Goal: Task Accomplishment & Management: Complete application form

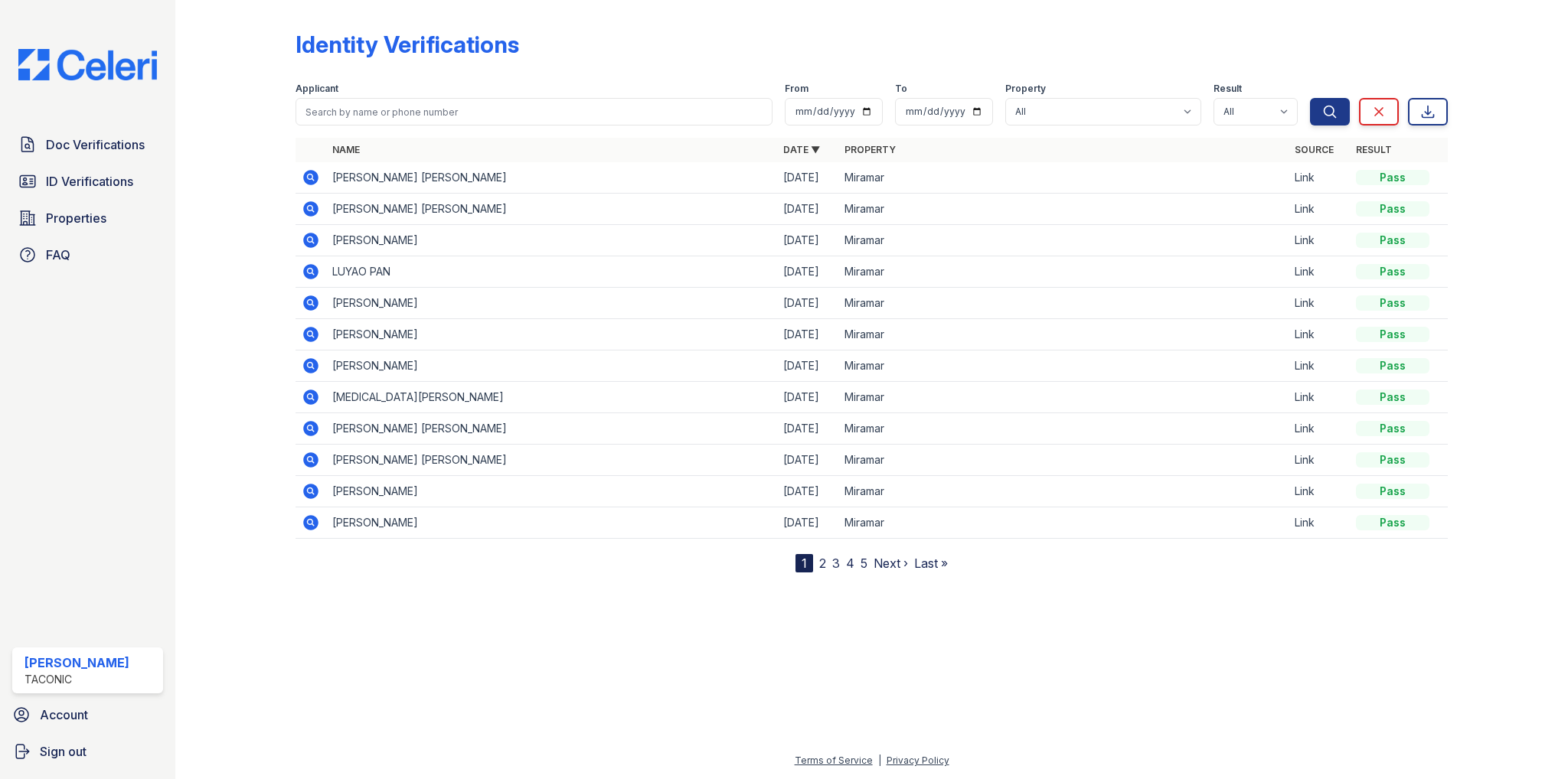
click at [313, 177] on icon at bounding box center [311, 178] width 16 height 16
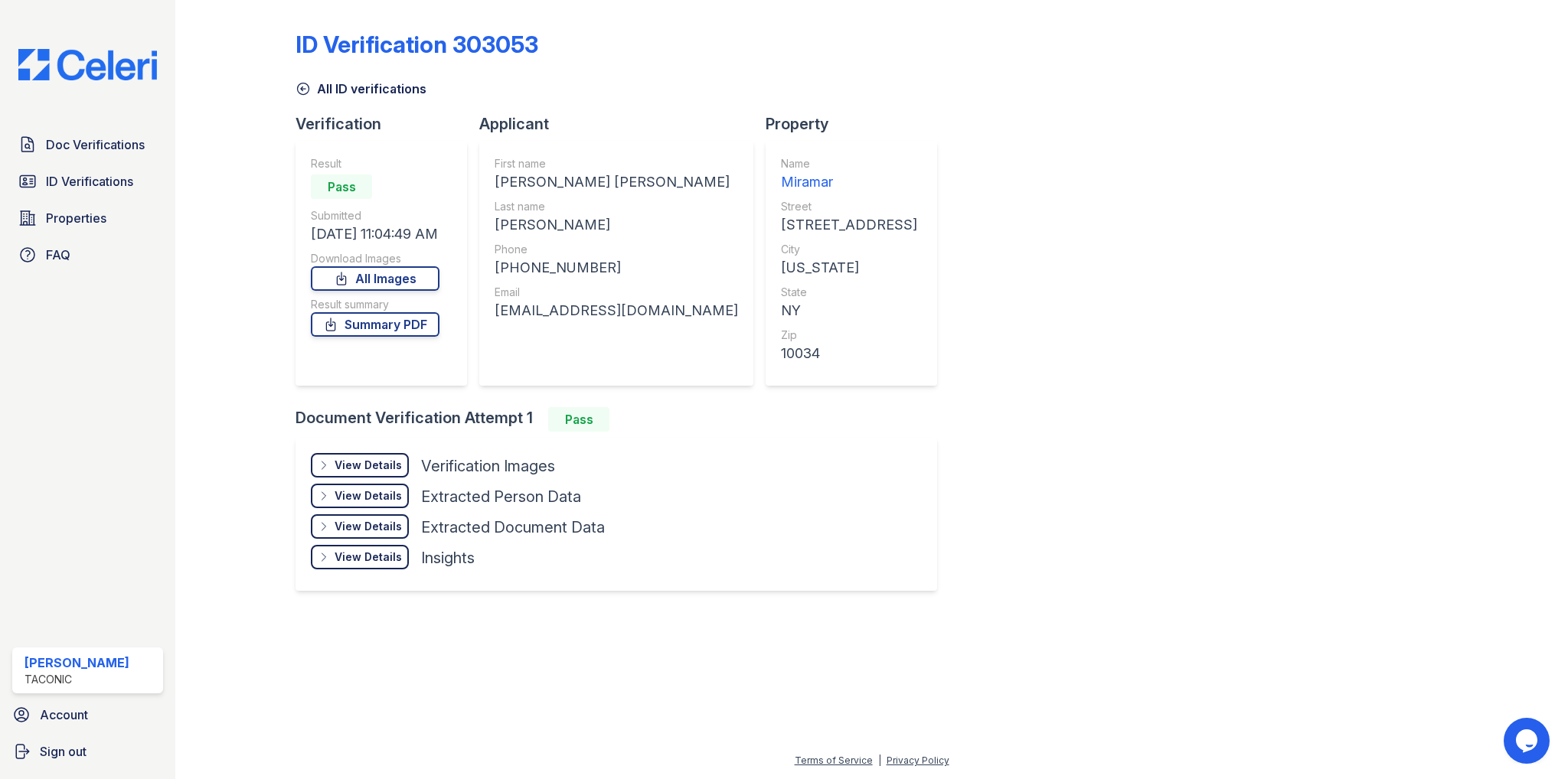
click at [371, 463] on div "View Details" at bounding box center [368, 466] width 67 height 16
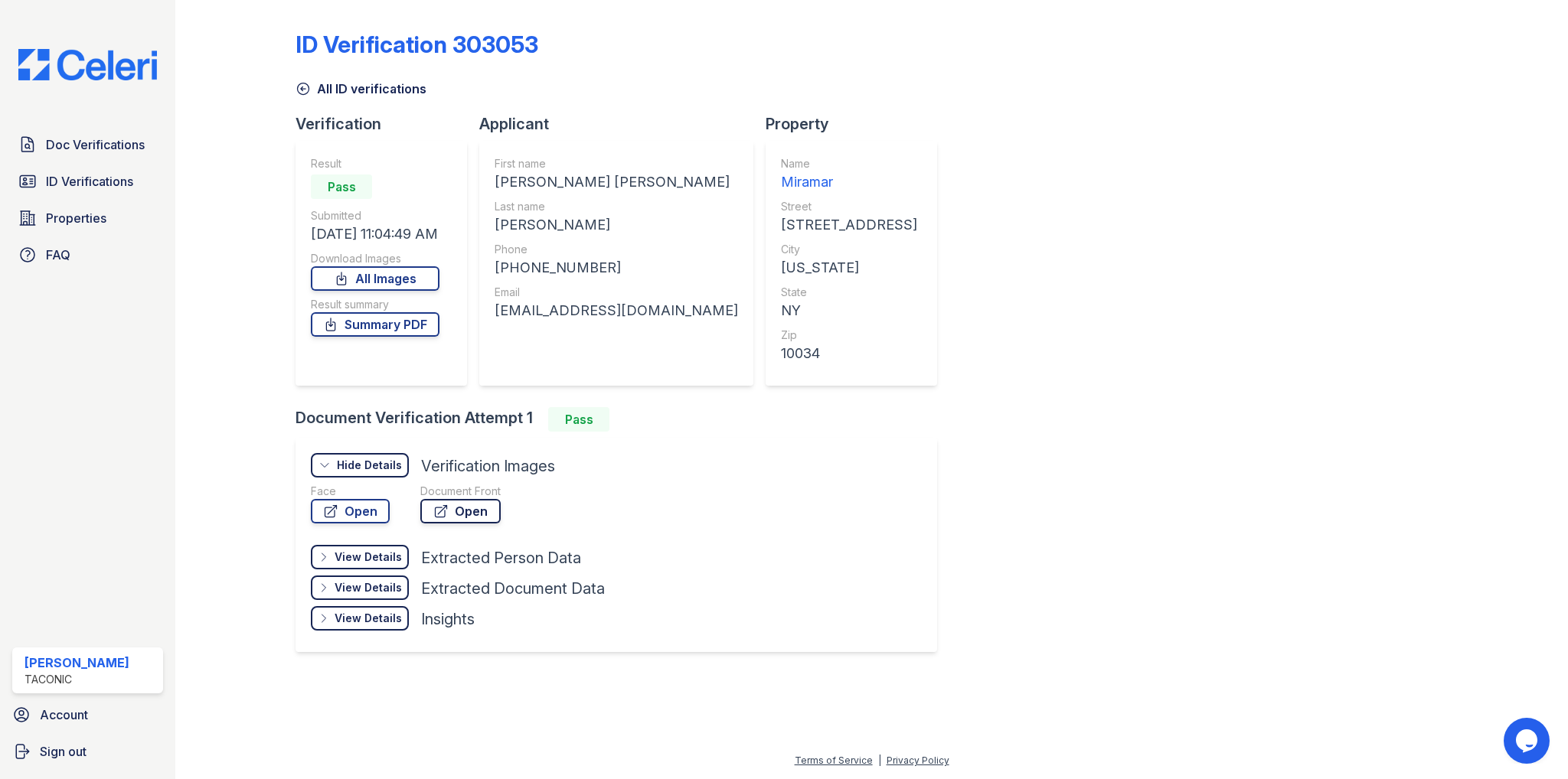
click at [472, 508] on link "Open" at bounding box center [460, 510] width 81 height 24
click at [80, 145] on span "Doc Verifications" at bounding box center [95, 145] width 99 height 18
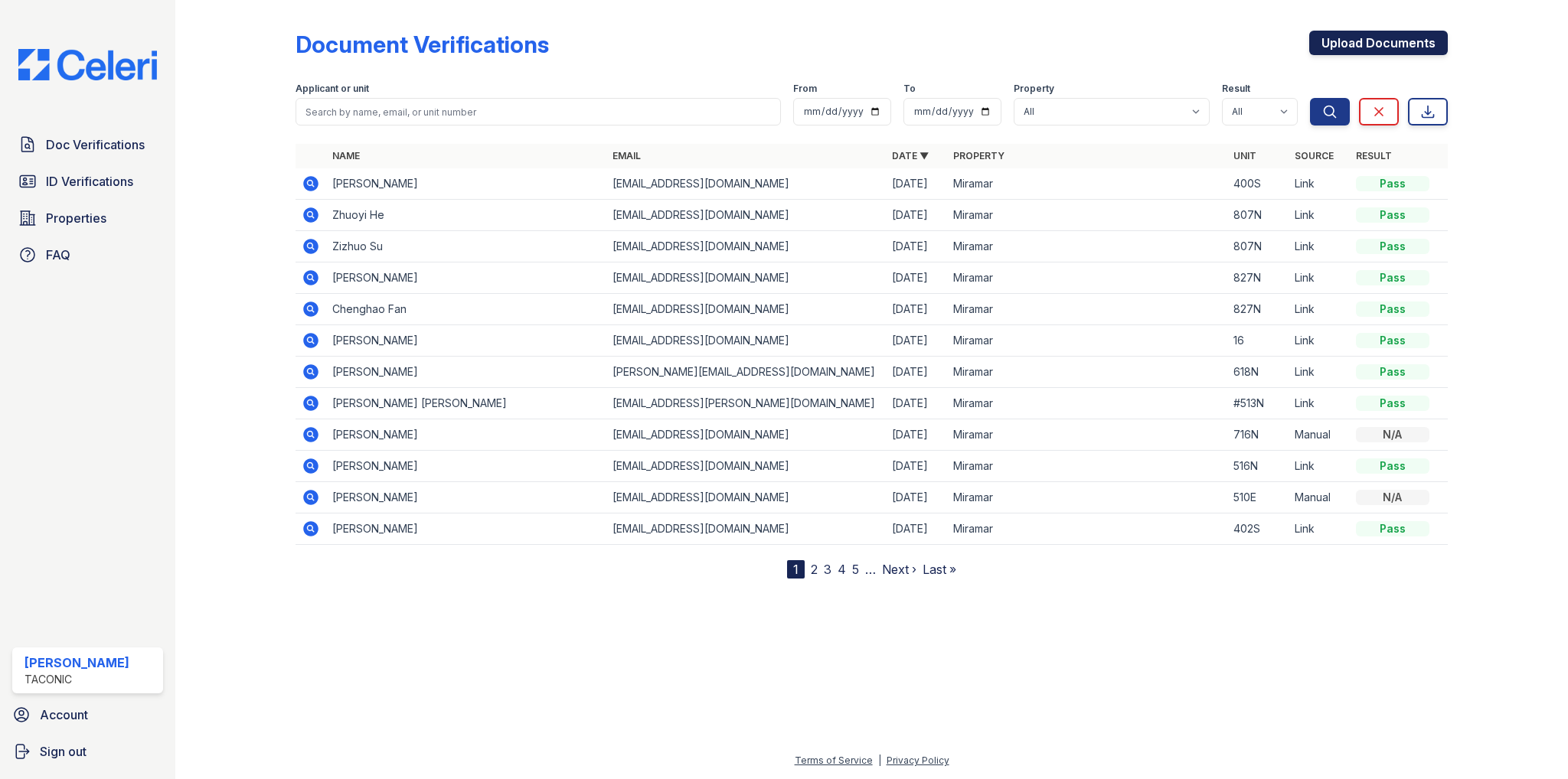
click at [1342, 46] on link "Upload Documents" at bounding box center [1378, 43] width 139 height 24
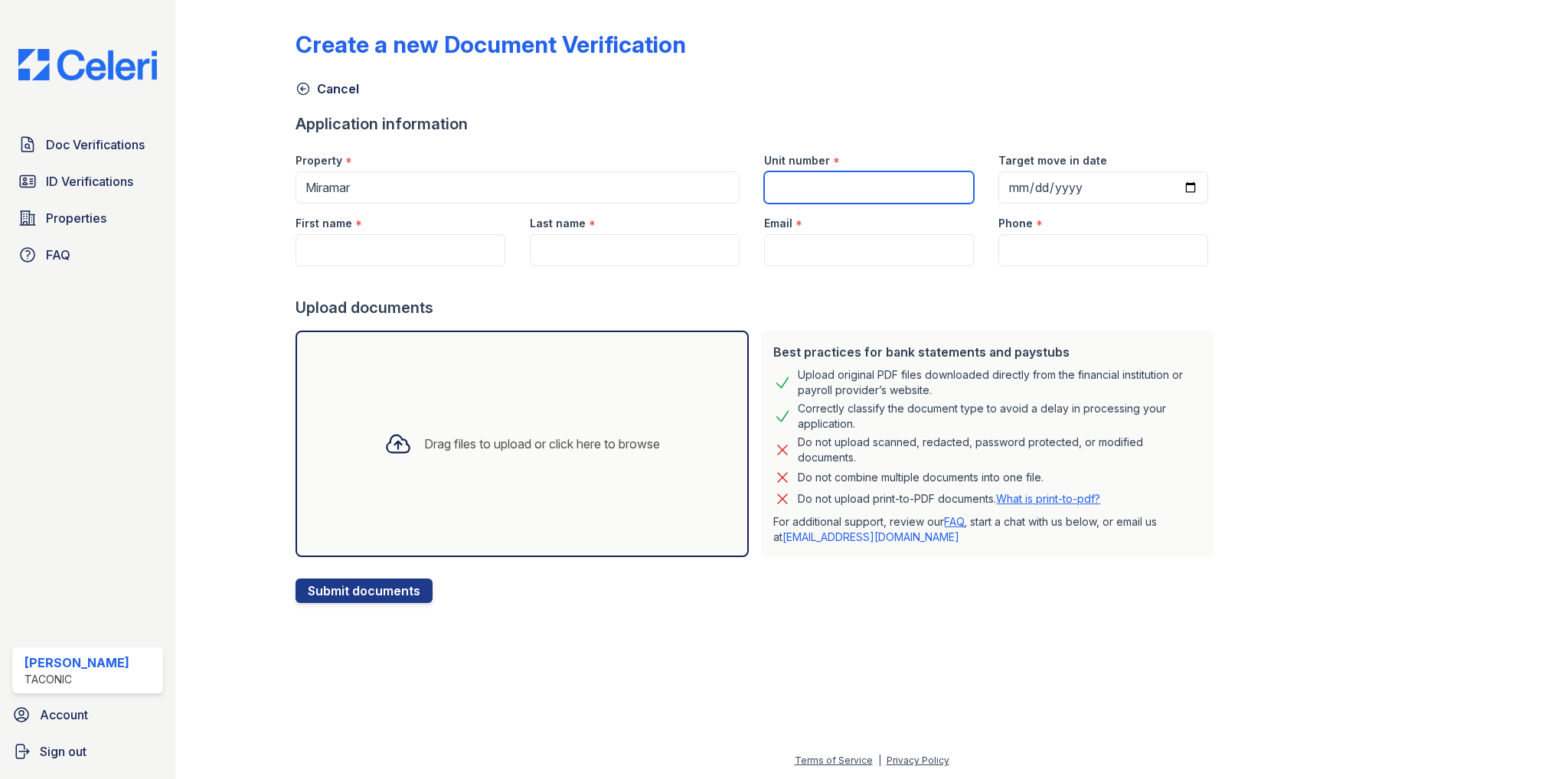
click at [824, 190] on input "Unit number" at bounding box center [868, 187] width 210 height 32
type input "400S"
click at [1123, 185] on input "Target move in date" at bounding box center [1103, 187] width 210 height 32
type input "2025-10-01"
click at [343, 258] on input "First name" at bounding box center [401, 249] width 210 height 32
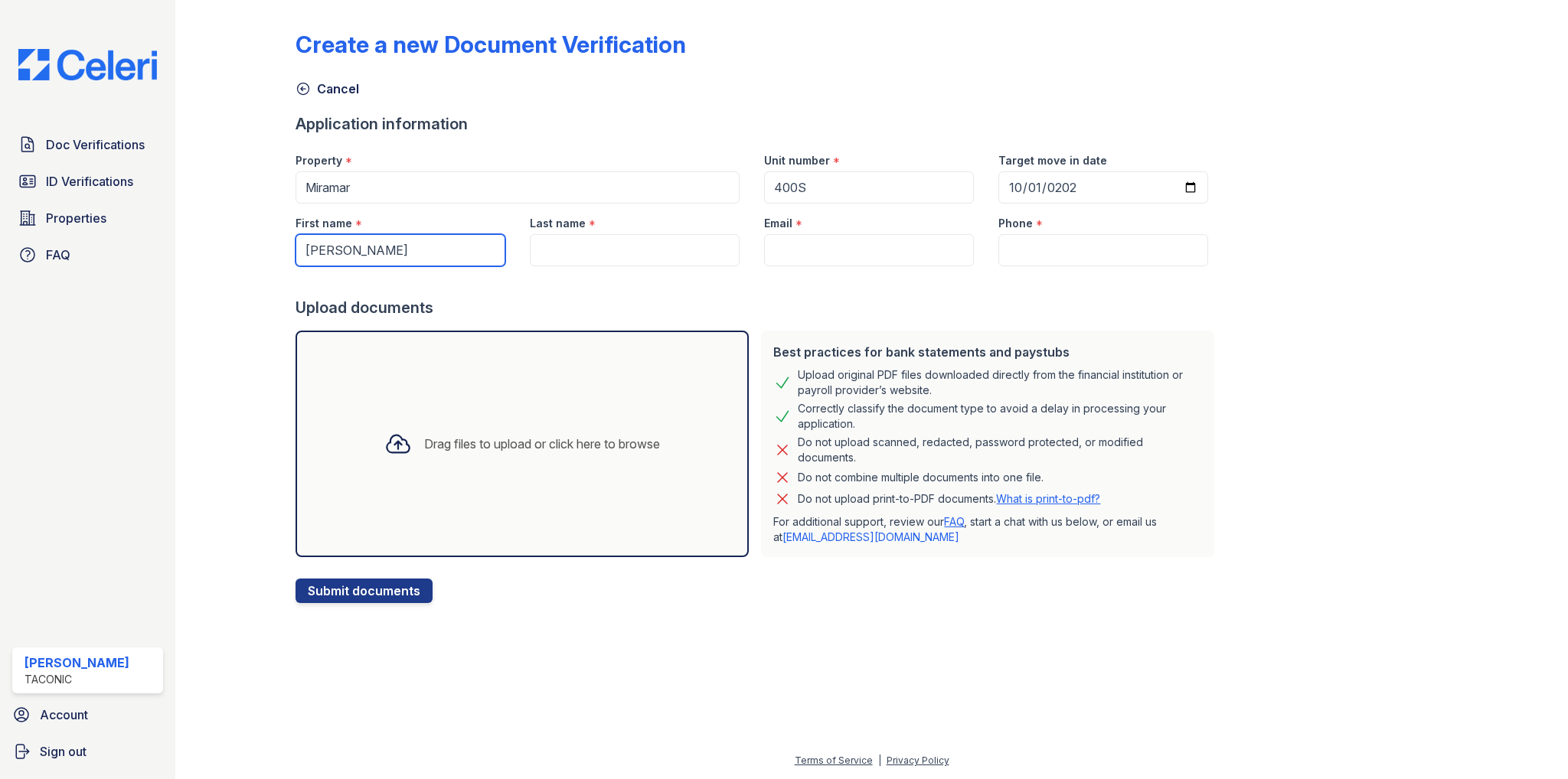
type input "[PERSON_NAME]"
click at [589, 244] on input "Last name" at bounding box center [635, 249] width 210 height 32
type input "[PERSON_NAME]"
click at [847, 256] on input "Email" at bounding box center [868, 249] width 210 height 32
paste input "[EMAIL_ADDRESS][DOMAIN_NAME]"
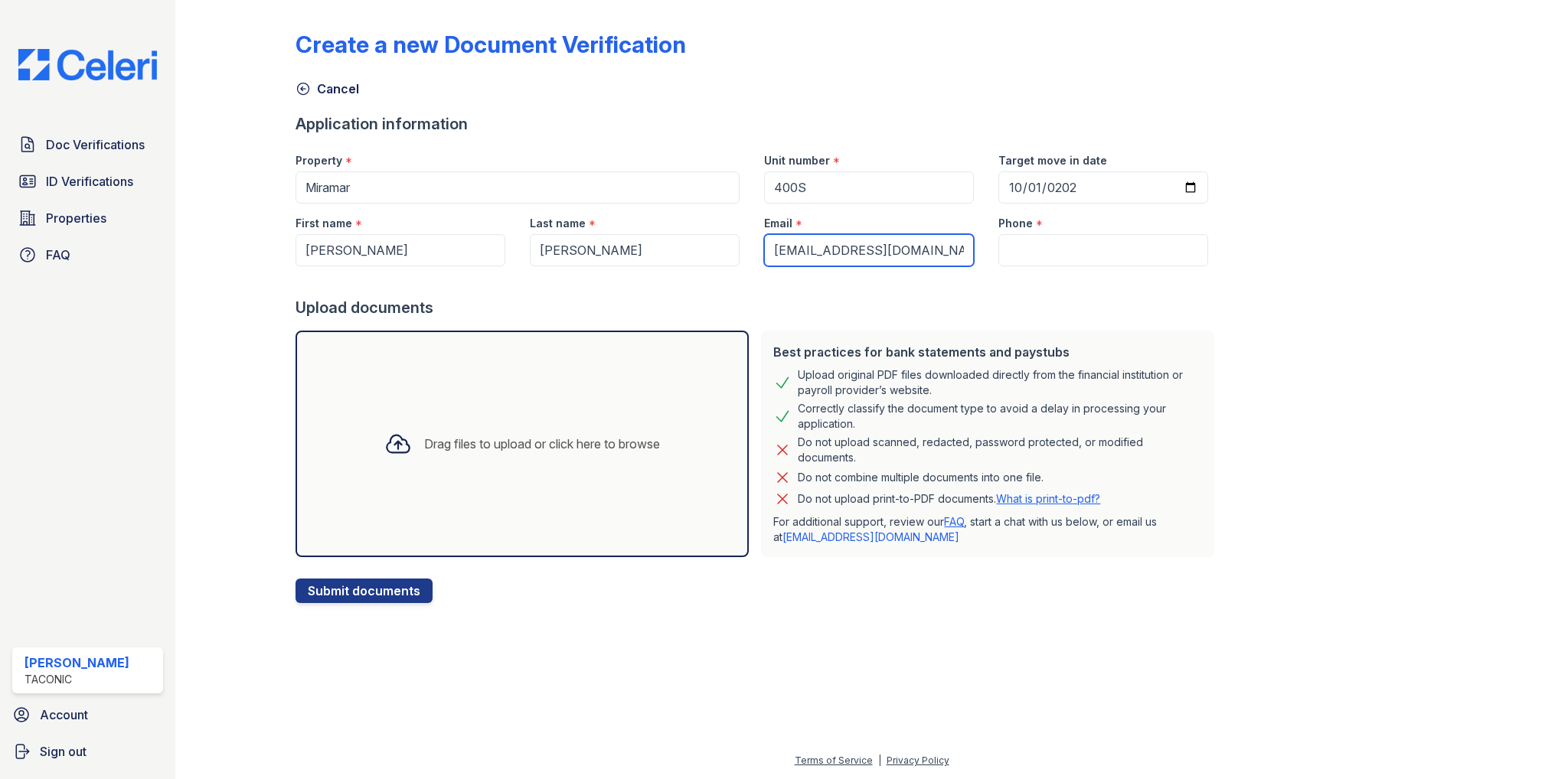
type input "[EMAIL_ADDRESS][DOMAIN_NAME]"
click at [1096, 243] on input "Phone" at bounding box center [1103, 249] width 210 height 32
type input "3472832239"
click at [1050, 293] on div at bounding box center [758, 282] width 925 height 31
click at [424, 448] on div "Drag files to upload or click here to browse" at bounding box center [541, 443] width 236 height 18
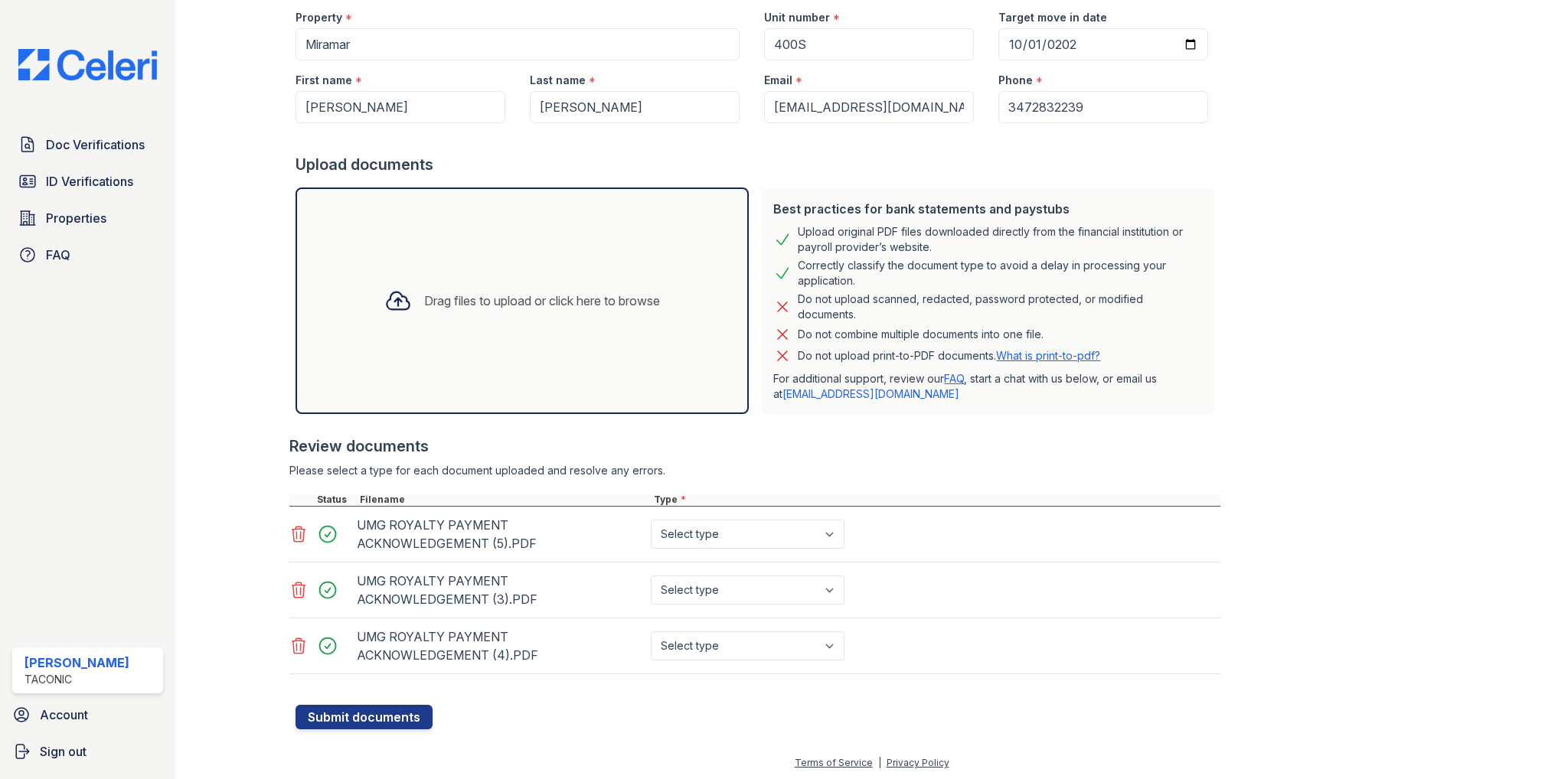
scroll to position [144, 0]
click at [834, 531] on select "Select type Paystub Bank Statement Offer Letter Tax Documents Benefit Award Let…" at bounding box center [748, 534] width 194 height 29
select select "paystub"
click at [651, 519] on select "Select type Paystub Bank Statement Offer Letter Tax Documents Benefit Award Let…" at bounding box center [748, 534] width 194 height 29
click at [838, 595] on select "Select type Paystub Bank Statement Offer Letter Tax Documents Benefit Award Let…" at bounding box center [748, 589] width 194 height 29
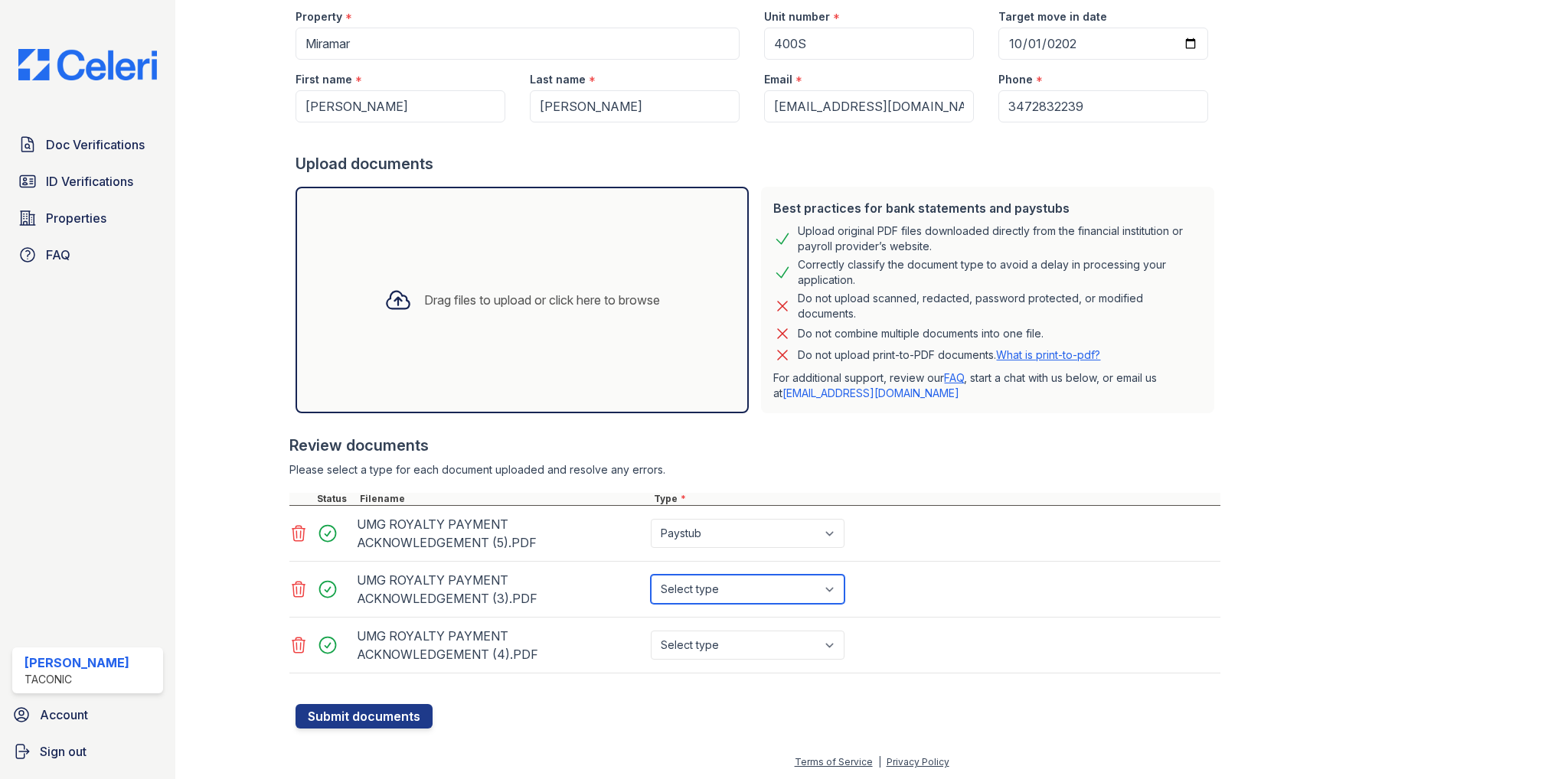
select select "paystub"
click at [651, 574] on select "Select type Paystub Bank Statement Offer Letter Tax Documents Benefit Award Let…" at bounding box center [748, 589] width 194 height 29
click at [829, 645] on select "Select type Paystub Bank Statement Offer Letter Tax Documents Benefit Award Let…" at bounding box center [748, 645] width 194 height 29
select select "paystub"
click at [651, 631] on select "Select type Paystub Bank Statement Offer Letter Tax Documents Benefit Award Let…" at bounding box center [748, 645] width 194 height 29
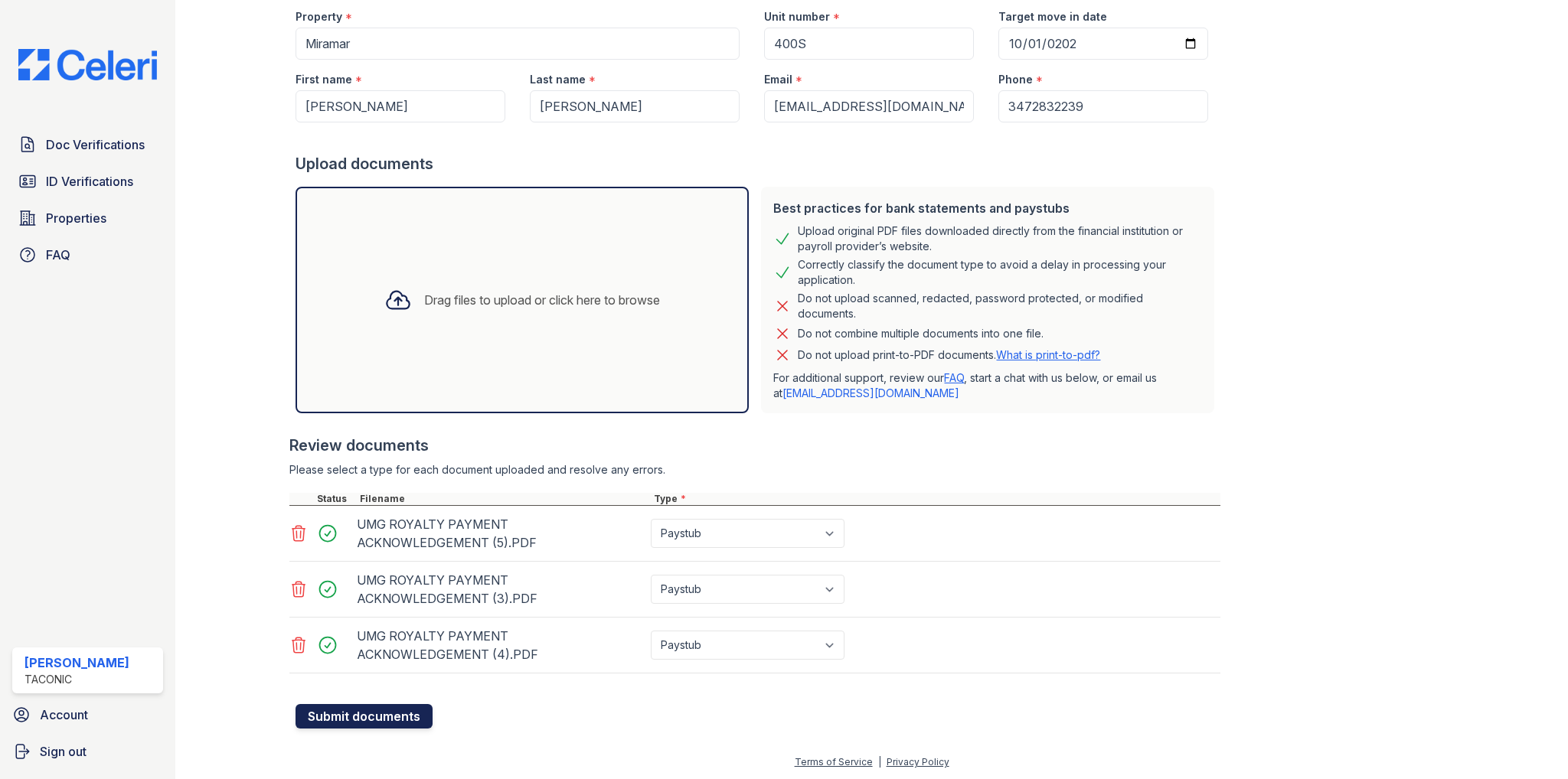
click at [379, 711] on button "Submit documents" at bounding box center [364, 716] width 137 height 24
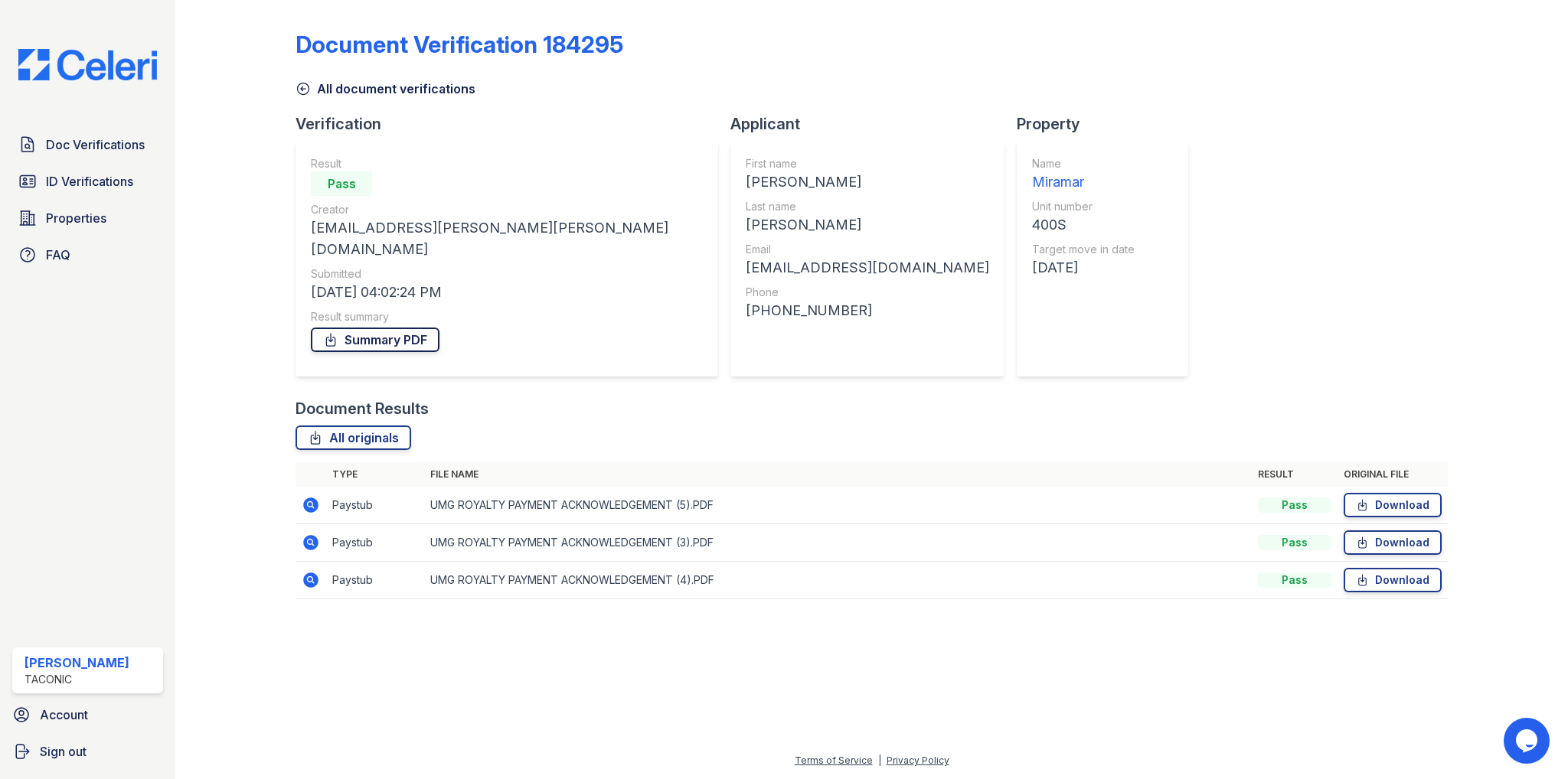
click at [374, 328] on link "Summary PDF" at bounding box center [375, 340] width 129 height 24
click at [83, 145] on span "Doc Verifications" at bounding box center [95, 145] width 99 height 18
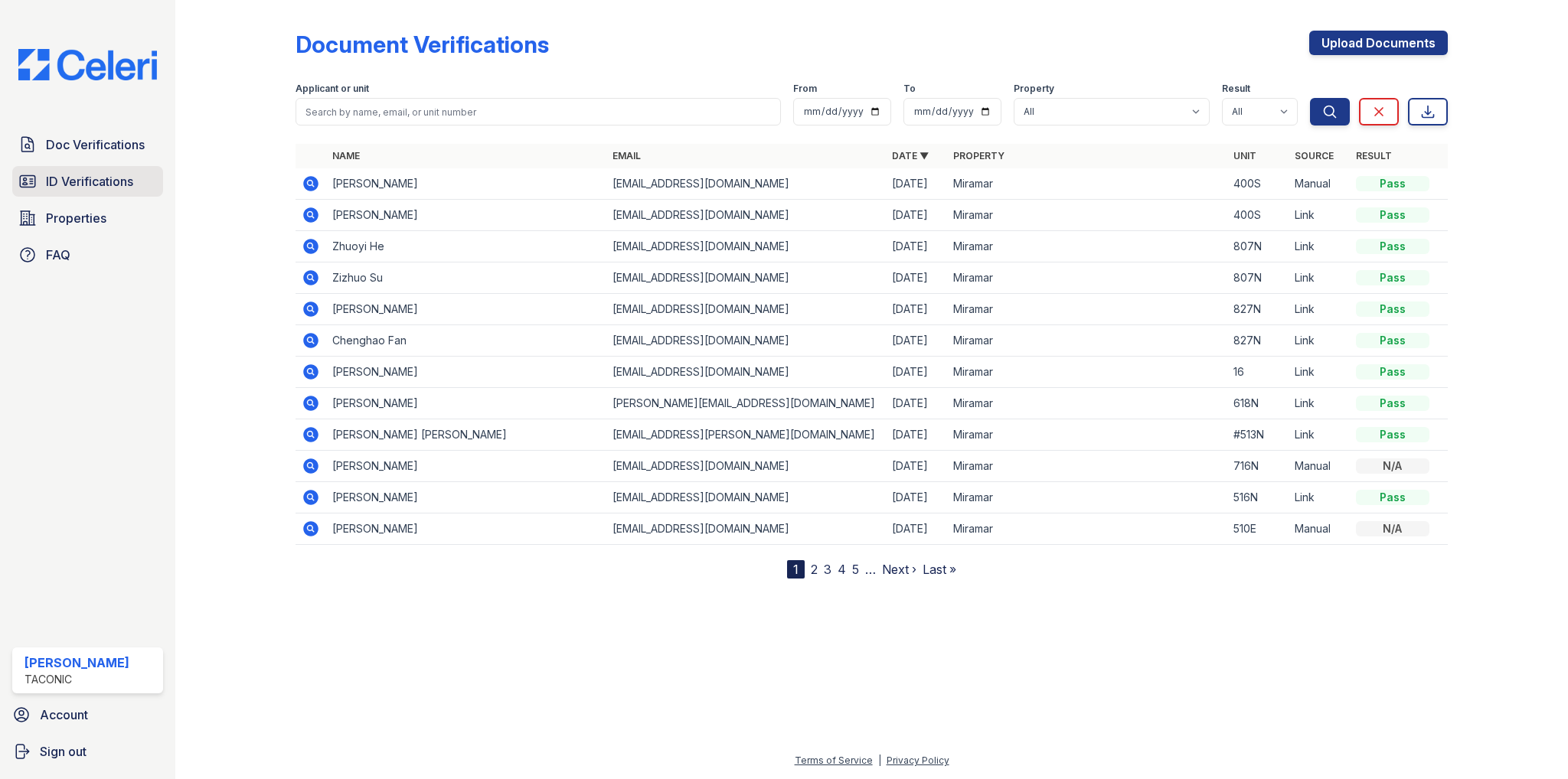
click at [89, 173] on span "ID Verifications" at bounding box center [89, 181] width 87 height 18
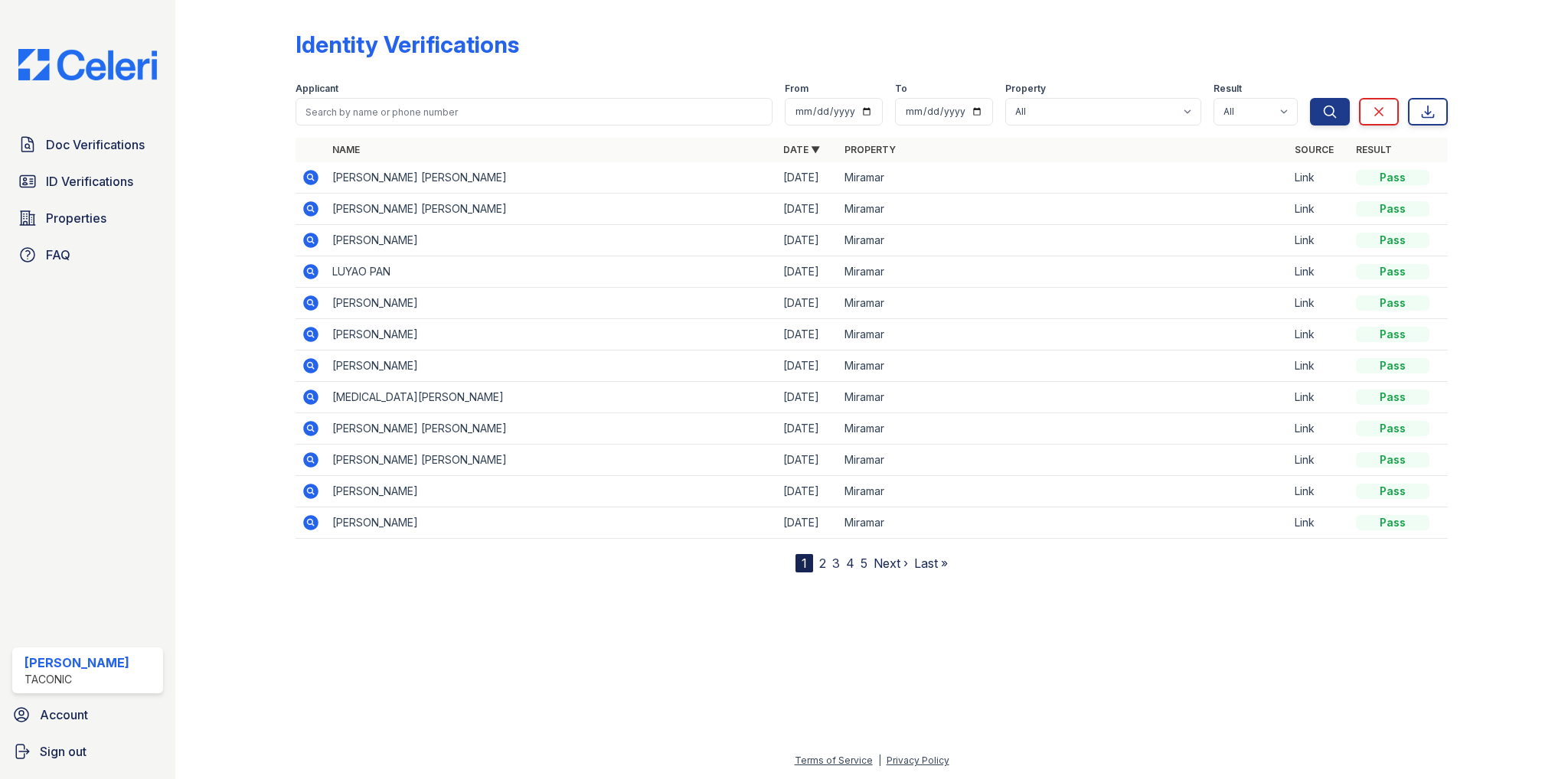
click at [311, 177] on icon at bounding box center [310, 178] width 18 height 18
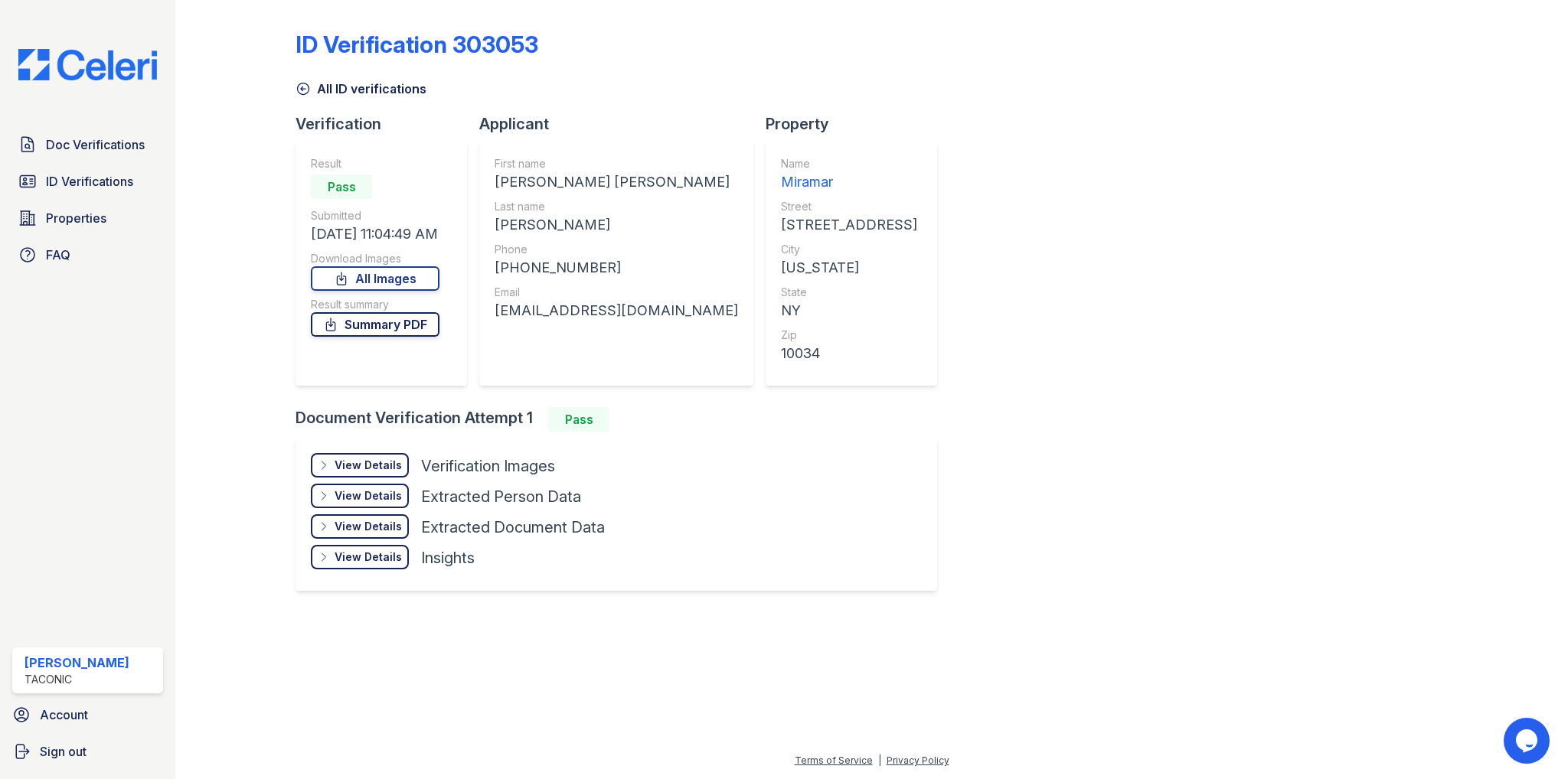
click at [379, 328] on link "Summary PDF" at bounding box center [375, 324] width 129 height 24
click at [89, 145] on span "Doc Verifications" at bounding box center [95, 145] width 99 height 18
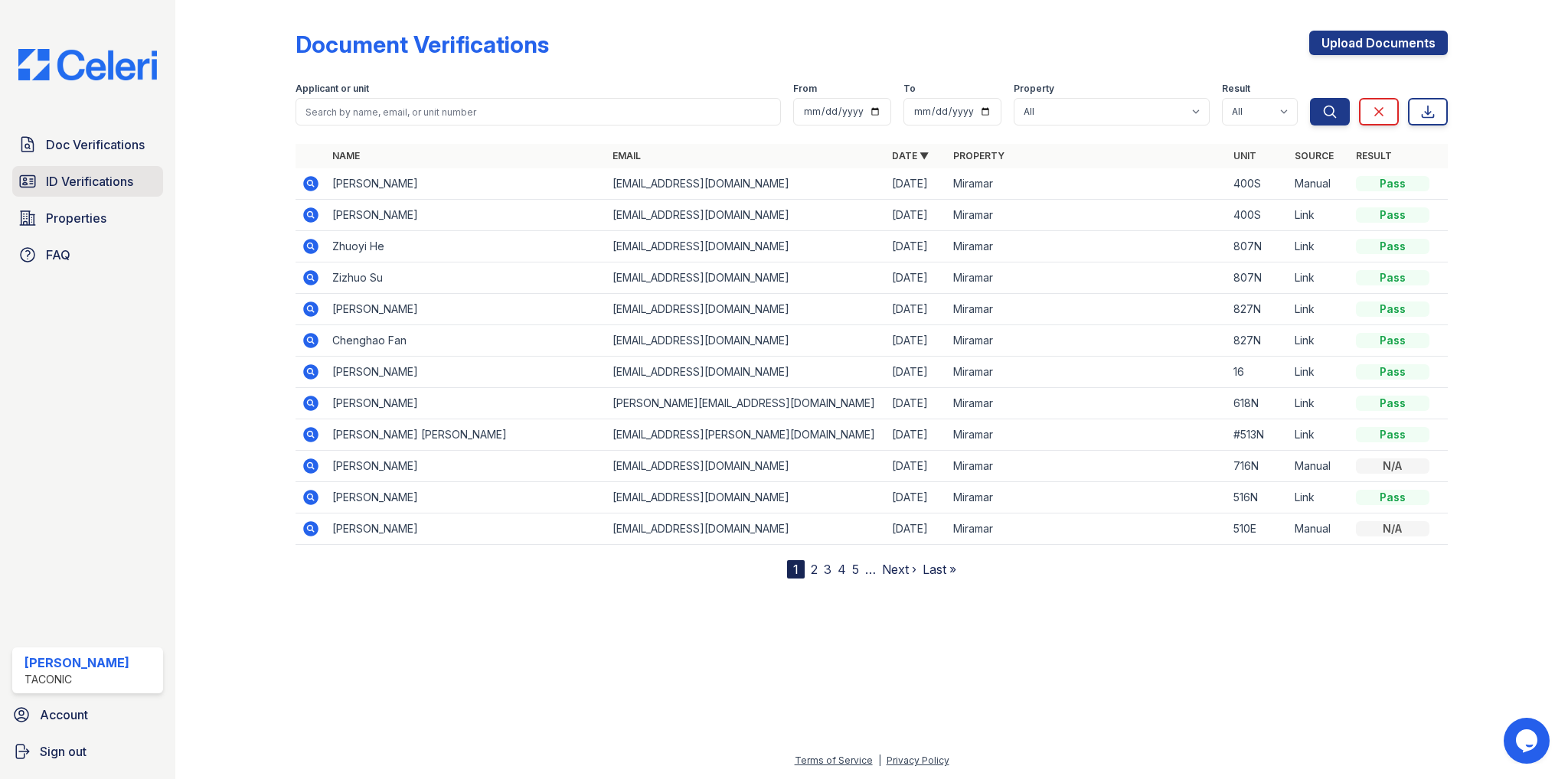
click at [71, 179] on span "ID Verifications" at bounding box center [89, 181] width 87 height 18
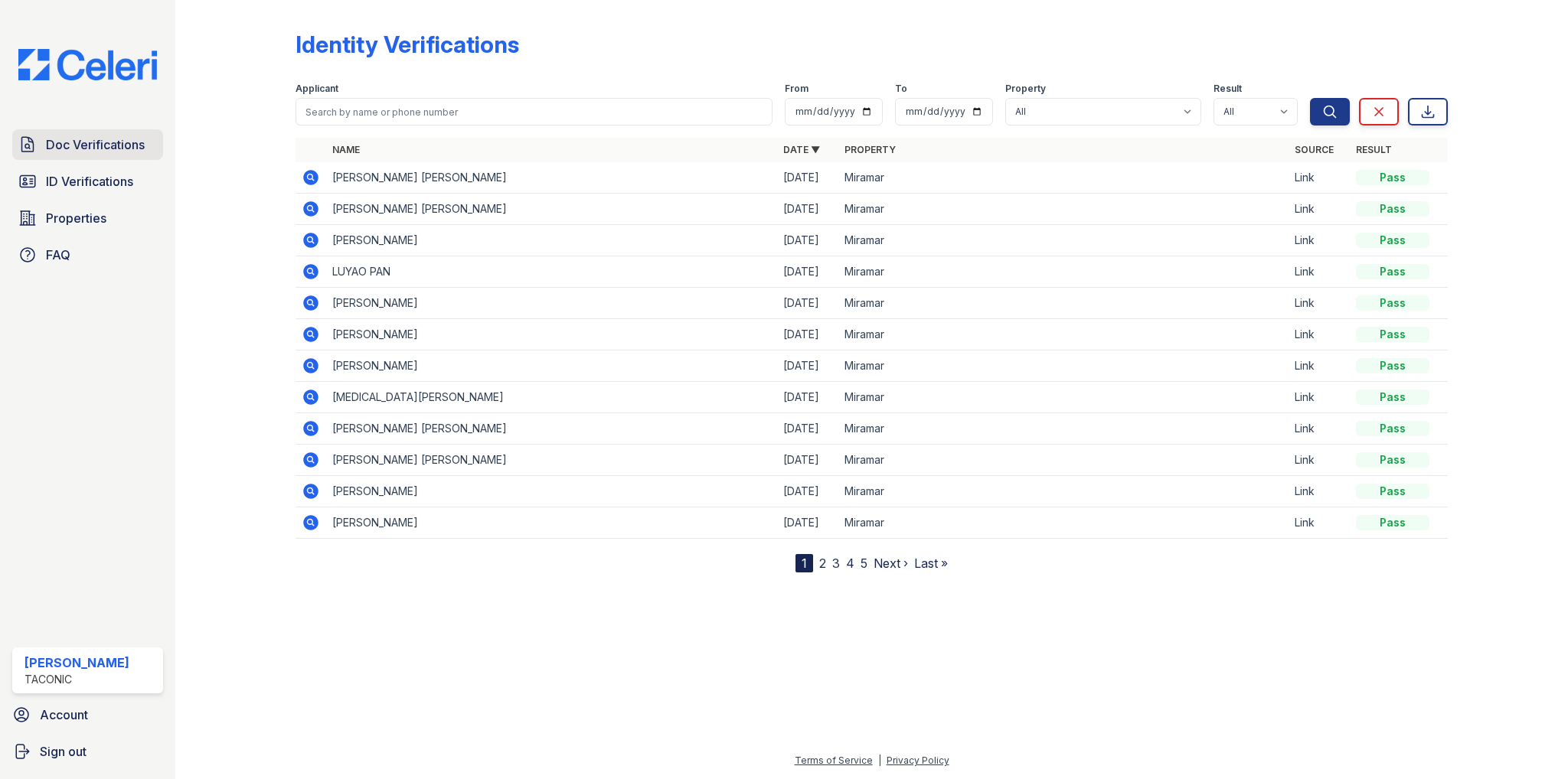
click at [77, 139] on span "Doc Verifications" at bounding box center [95, 145] width 99 height 18
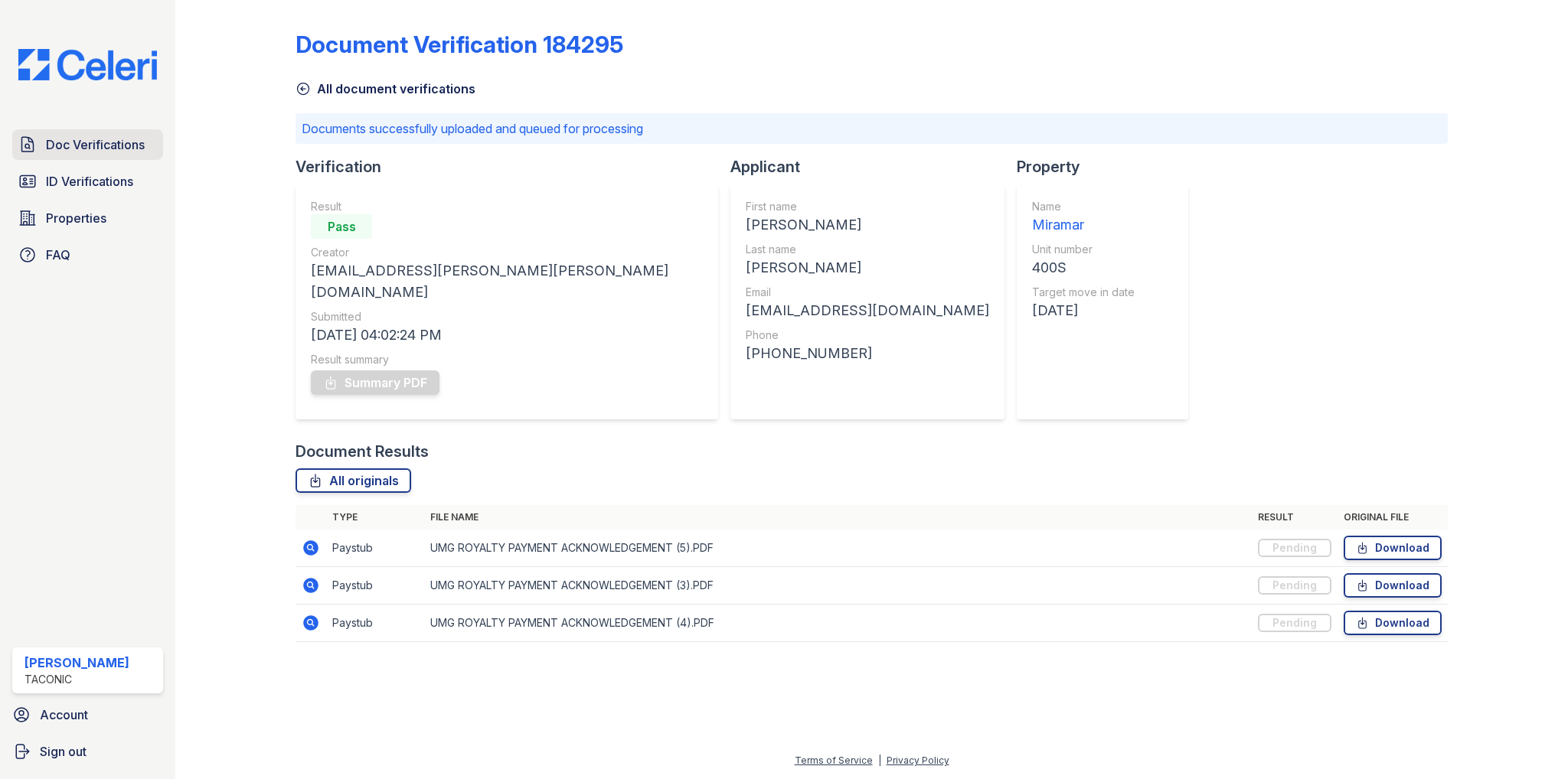
click at [71, 146] on span "Doc Verifications" at bounding box center [95, 145] width 99 height 18
